Goal: Information Seeking & Learning: Learn about a topic

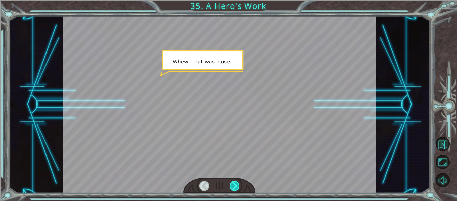
click at [231, 181] on div at bounding box center [235, 184] width 10 height 9
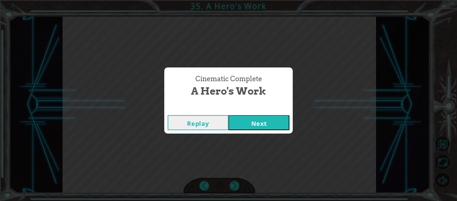
click at [277, 123] on button "Next" at bounding box center [259, 122] width 61 height 15
click at [270, 111] on div "Cinematic Complete" at bounding box center [228, 108] width 129 height 7
click at [272, 120] on button "Next" at bounding box center [259, 122] width 61 height 15
click at [245, 123] on button "Next" at bounding box center [259, 122] width 61 height 15
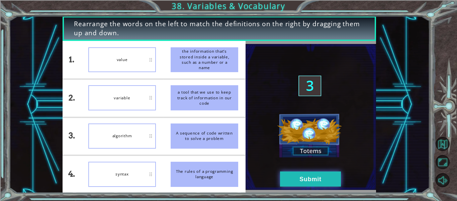
click at [305, 181] on button "Submit" at bounding box center [310, 178] width 61 height 15
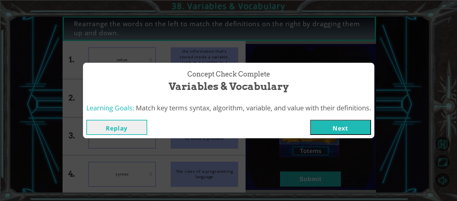
click at [346, 127] on button "Next" at bounding box center [340, 127] width 61 height 15
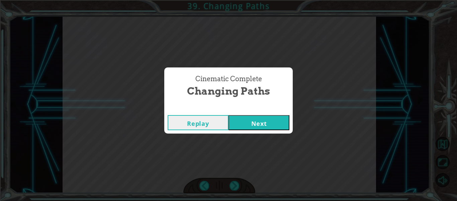
click at [259, 117] on button "Next" at bounding box center [259, 122] width 61 height 15
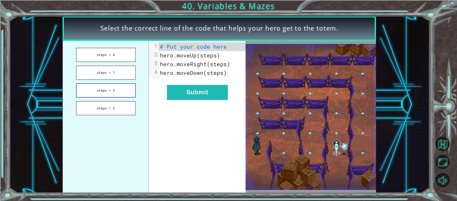
click at [121, 88] on button "steps = 3" at bounding box center [106, 90] width 60 height 14
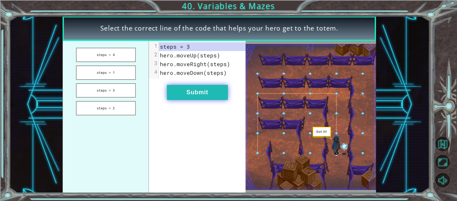
click at [197, 87] on button "Submit" at bounding box center [197, 92] width 61 height 15
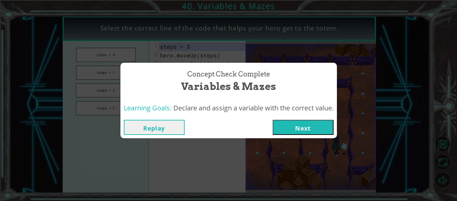
click at [313, 125] on button "Next" at bounding box center [303, 127] width 61 height 15
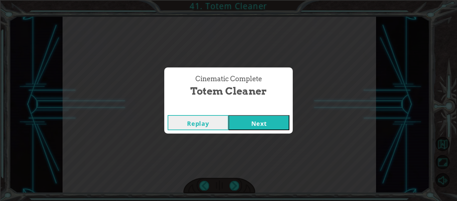
click at [263, 127] on button "Next" at bounding box center [259, 122] width 61 height 15
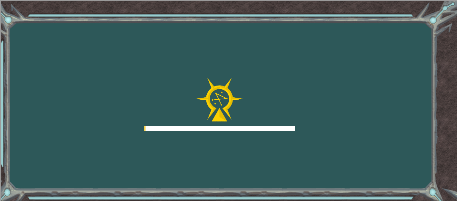
click at [266, 132] on div "Goals Error loading from server. Try refreshing the page. You'll need to join a…" at bounding box center [228, 100] width 457 height 201
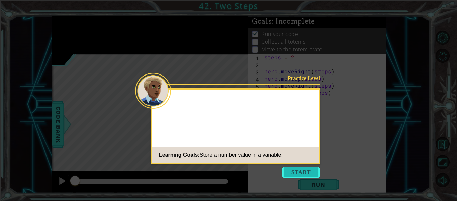
click at [296, 173] on button "Start" at bounding box center [301, 171] width 38 height 11
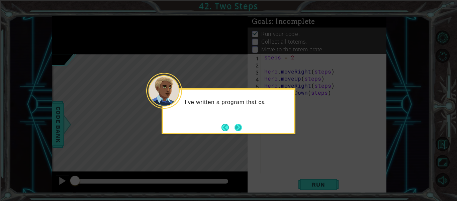
click at [238, 129] on button "Next" at bounding box center [238, 127] width 11 height 11
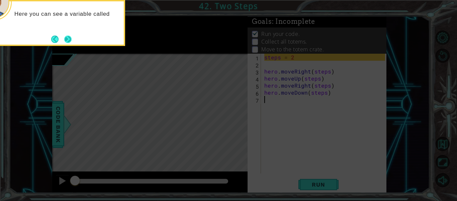
click at [68, 41] on button "Next" at bounding box center [68, 39] width 12 height 12
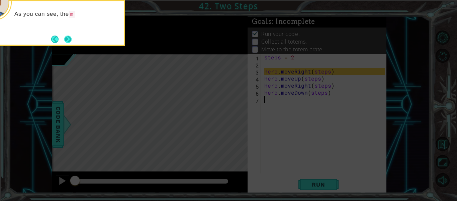
click at [66, 35] on button "Next" at bounding box center [68, 39] width 12 height 12
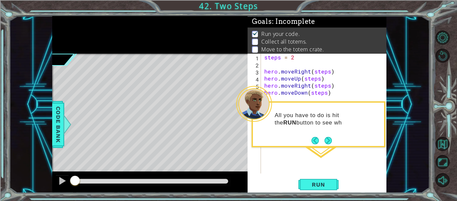
click at [329, 146] on div "All you have to do is hit the RUN button to see wh" at bounding box center [319, 124] width 134 height 46
click at [325, 143] on button "Next" at bounding box center [329, 141] width 10 height 10
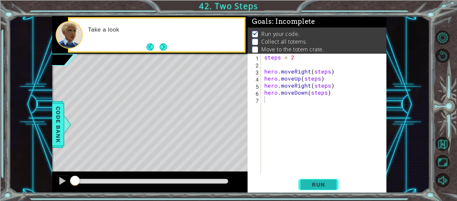
click at [325, 183] on span "Run" at bounding box center [318, 184] width 26 height 7
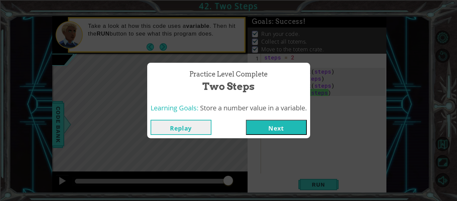
click at [292, 130] on button "Next" at bounding box center [276, 127] width 61 height 15
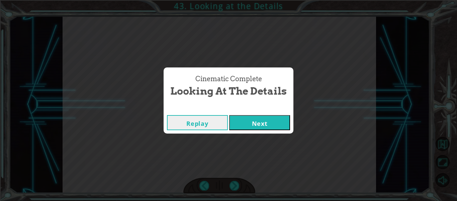
click at [269, 120] on button "Next" at bounding box center [259, 122] width 61 height 15
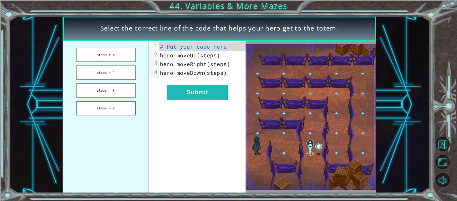
click at [106, 107] on button "steps = 2" at bounding box center [106, 108] width 60 height 14
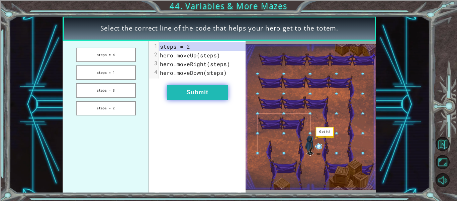
click at [192, 88] on button "Submit" at bounding box center [197, 92] width 61 height 15
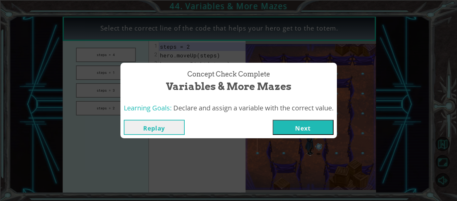
click at [302, 128] on button "Next" at bounding box center [303, 127] width 61 height 15
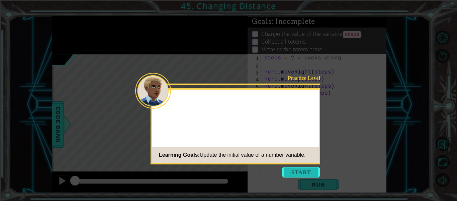
click at [293, 172] on button "Start" at bounding box center [301, 171] width 38 height 11
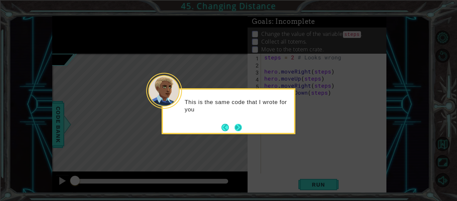
click at [240, 128] on button "Next" at bounding box center [238, 126] width 7 height 7
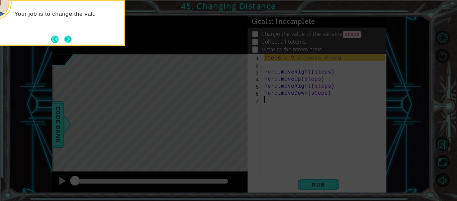
click at [70, 36] on button "Next" at bounding box center [67, 38] width 11 height 11
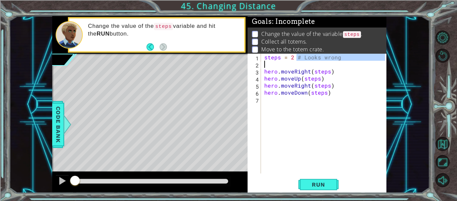
drag, startPoint x: 298, startPoint y: 57, endPoint x: 350, endPoint y: 62, distance: 52.5
click at [350, 62] on div "steps = 2 # Looks wrong hero . moveRight ( steps ) hero . moveUp ( steps ) hero…" at bounding box center [326, 121] width 126 height 134
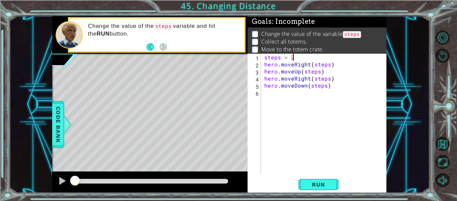
scroll to position [0, 1]
click at [327, 183] on span "Run" at bounding box center [318, 184] width 26 height 7
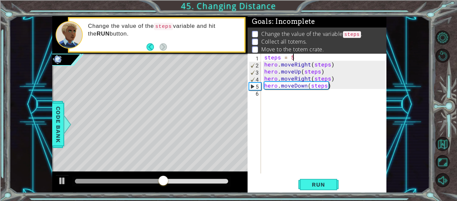
type textarea "steps = 4"
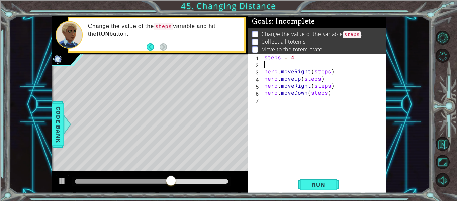
scroll to position [0, 0]
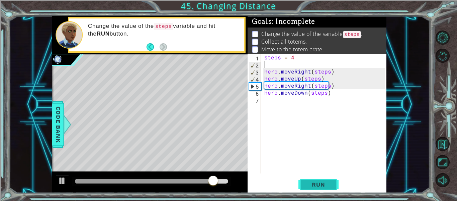
click at [314, 178] on button "Run" at bounding box center [319, 184] width 40 height 14
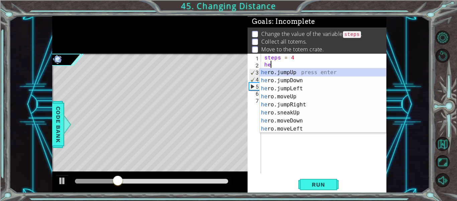
scroll to position [0, 0]
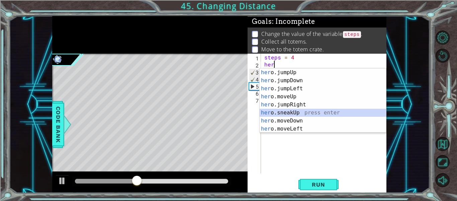
click at [307, 111] on div "her o.jumpUp press enter her o.jumpDown press enter her o.jumpLeft press enter …" at bounding box center [323, 108] width 127 height 80
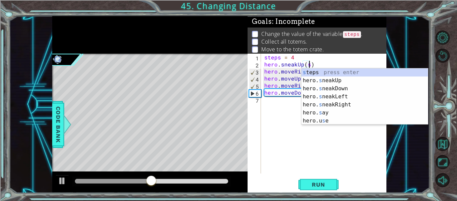
scroll to position [0, 3]
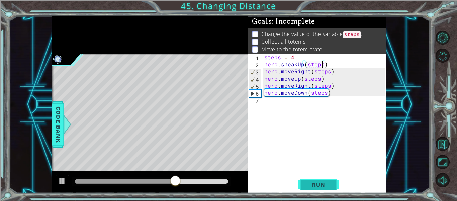
click at [327, 186] on span "Run" at bounding box center [318, 184] width 26 height 7
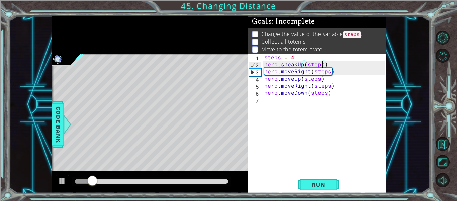
click at [325, 65] on div "steps = 4 hero . sneakUp ( steps ) hero . moveRight ( steps ) hero . moveUp ( s…" at bounding box center [326, 121] width 126 height 134
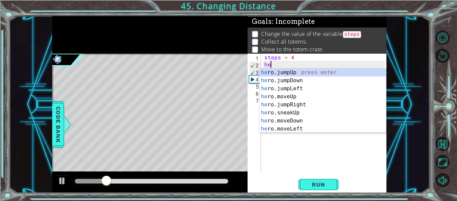
scroll to position [0, 0]
type textarea "h"
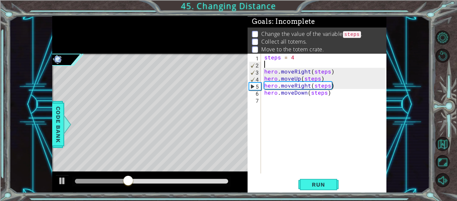
click at [299, 59] on div "steps = 4 hero . moveRight ( steps ) hero . moveUp ( steps ) hero . moveRight (…" at bounding box center [326, 121] width 126 height 134
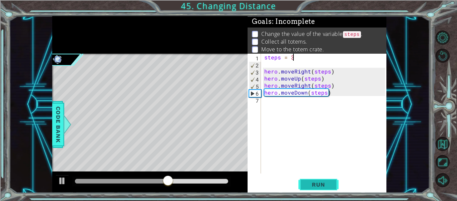
type textarea "steps = 3"
click at [316, 182] on span "Run" at bounding box center [318, 184] width 26 height 7
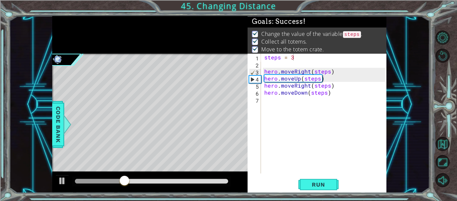
click at [297, 52] on p "Move to the totem crate." at bounding box center [293, 49] width 63 height 7
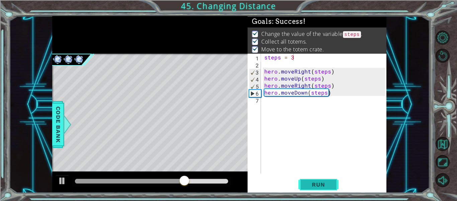
click at [316, 182] on span "Run" at bounding box center [318, 184] width 26 height 7
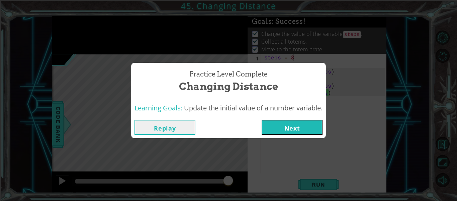
click at [296, 128] on button "Next" at bounding box center [292, 127] width 61 height 15
